Goal: Task Accomplishment & Management: Complete application form

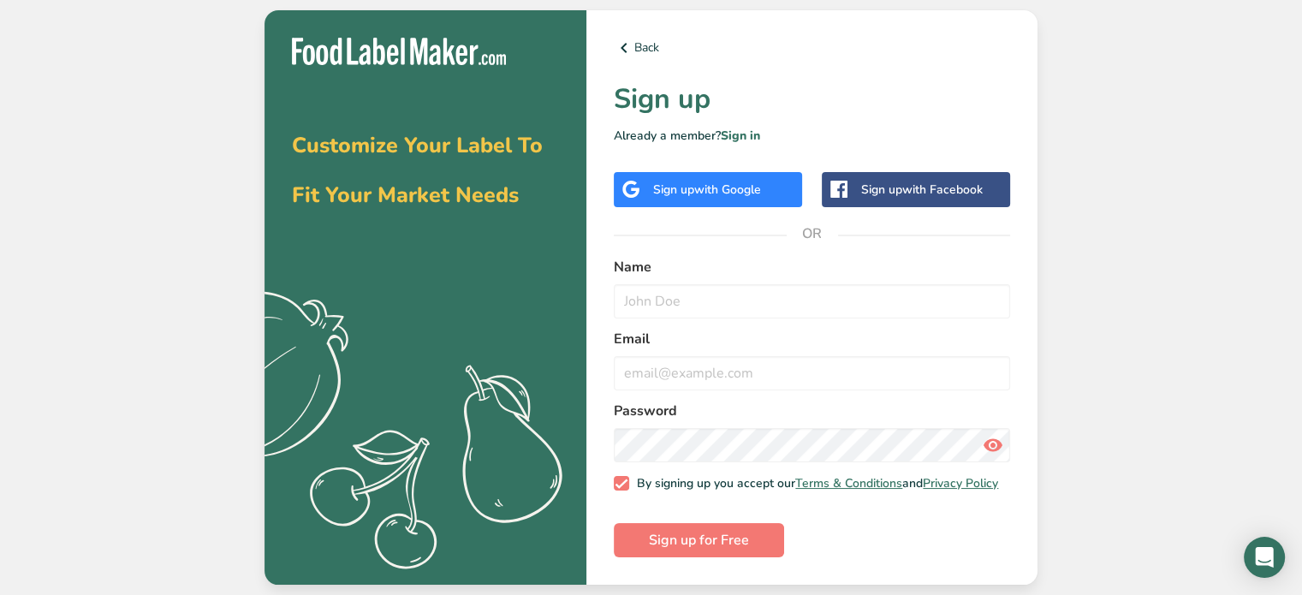
click at [684, 181] on div "Sign up with Google" at bounding box center [707, 190] width 108 height 18
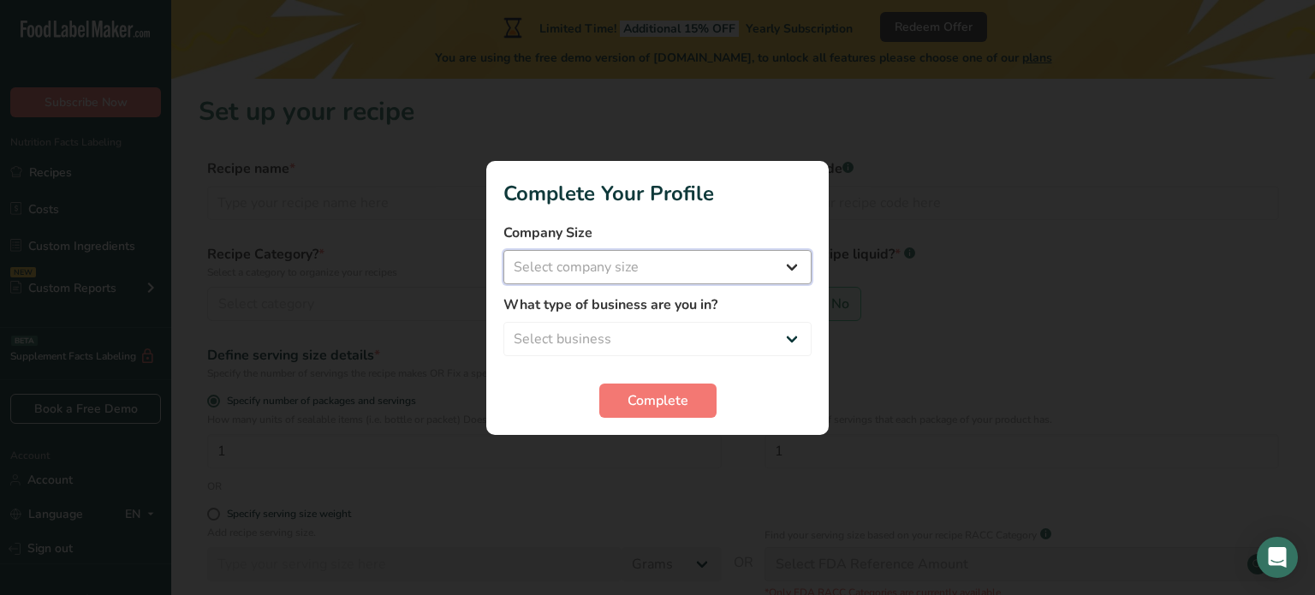
click at [586, 267] on select "Select company size Fewer than 10 Employees 10 to 50 Employees 51 to 500 Employ…" at bounding box center [657, 267] width 308 height 34
select select "1"
click at [503, 250] on select "Select company size Fewer than 10 Employees 10 to 50 Employees 51 to 500 Employ…" at bounding box center [657, 267] width 308 height 34
click at [560, 332] on select "Select business Packaged Food Manufacturer Restaurant & Cafe Bakery Meal Plans …" at bounding box center [657, 339] width 308 height 34
select select "1"
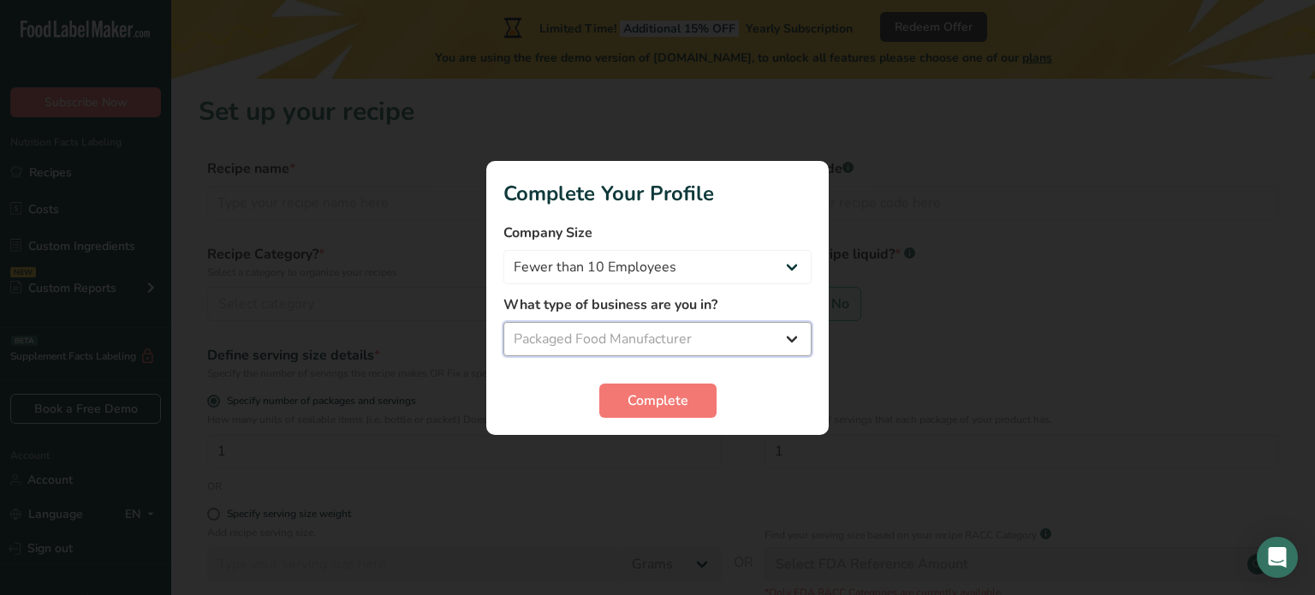
click at [503, 322] on select "Select business Packaged Food Manufacturer Restaurant & Cafe Bakery Meal Plans …" at bounding box center [657, 339] width 308 height 34
click at [638, 402] on span "Complete" at bounding box center [657, 400] width 61 height 21
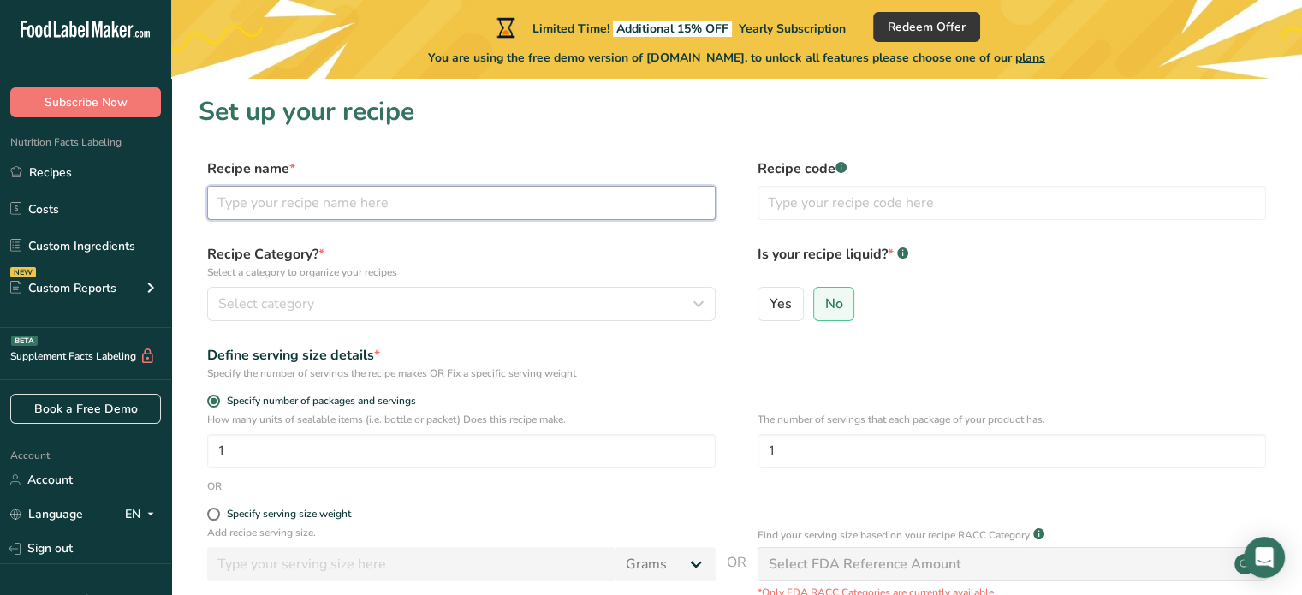
click at [284, 211] on input "text" at bounding box center [461, 203] width 508 height 34
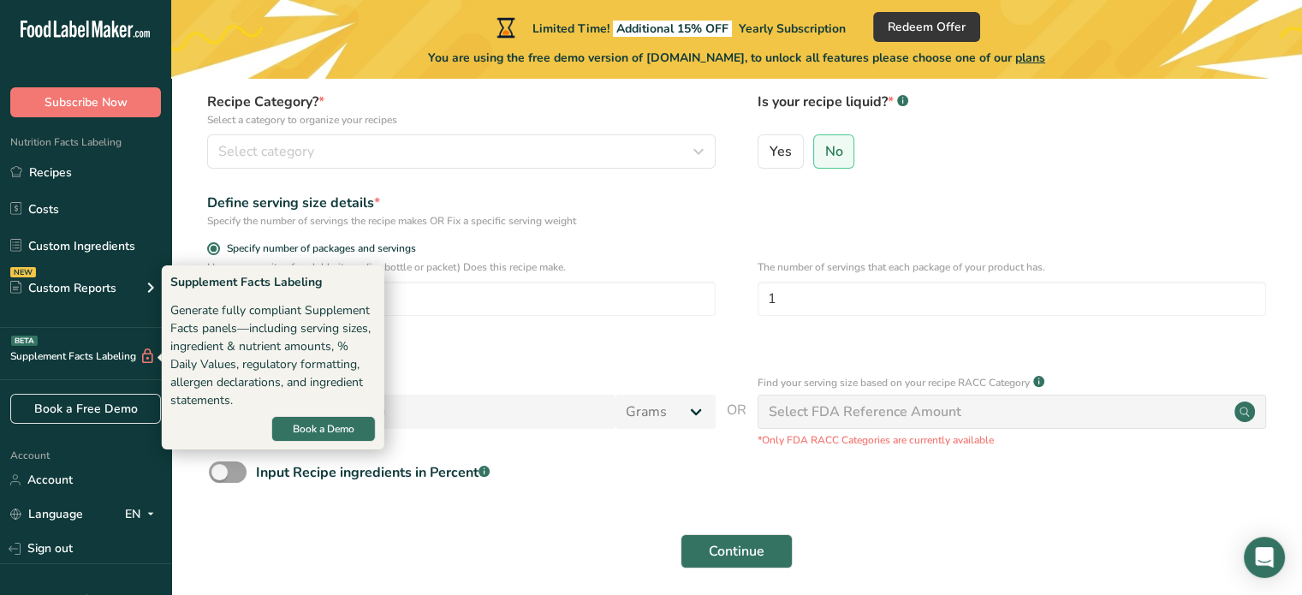
scroll to position [153, 0]
